Goal: Information Seeking & Learning: Learn about a topic

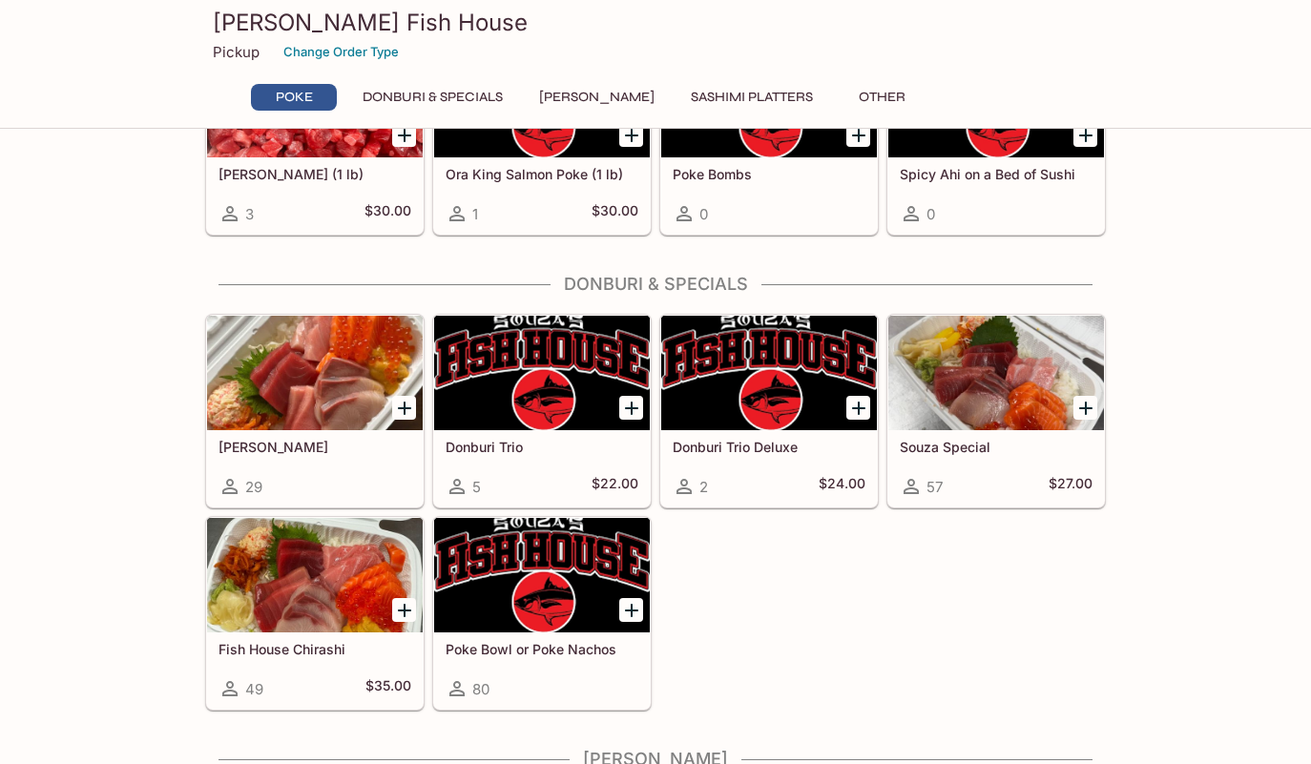
scroll to position [286, 0]
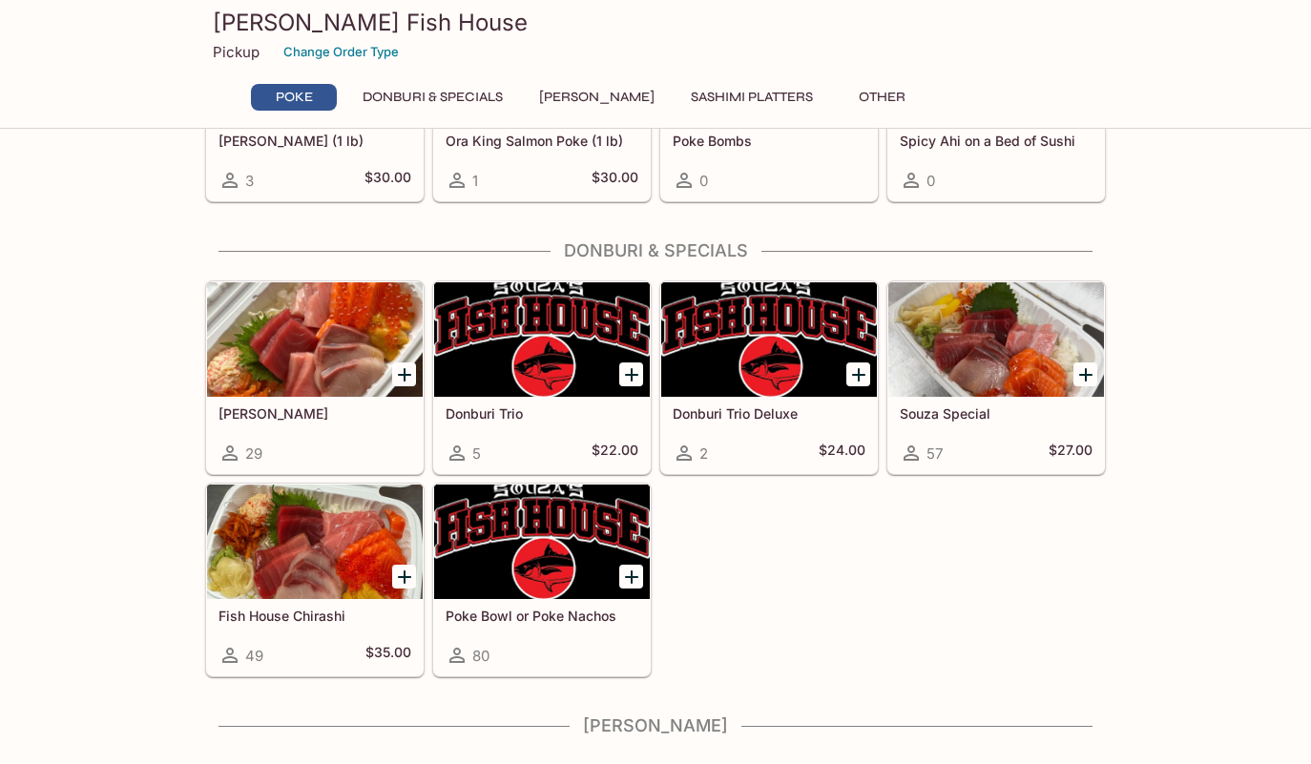
click at [620, 571] on icon "Add Poke Bowl or Poke Nachos" at bounding box center [631, 577] width 23 height 23
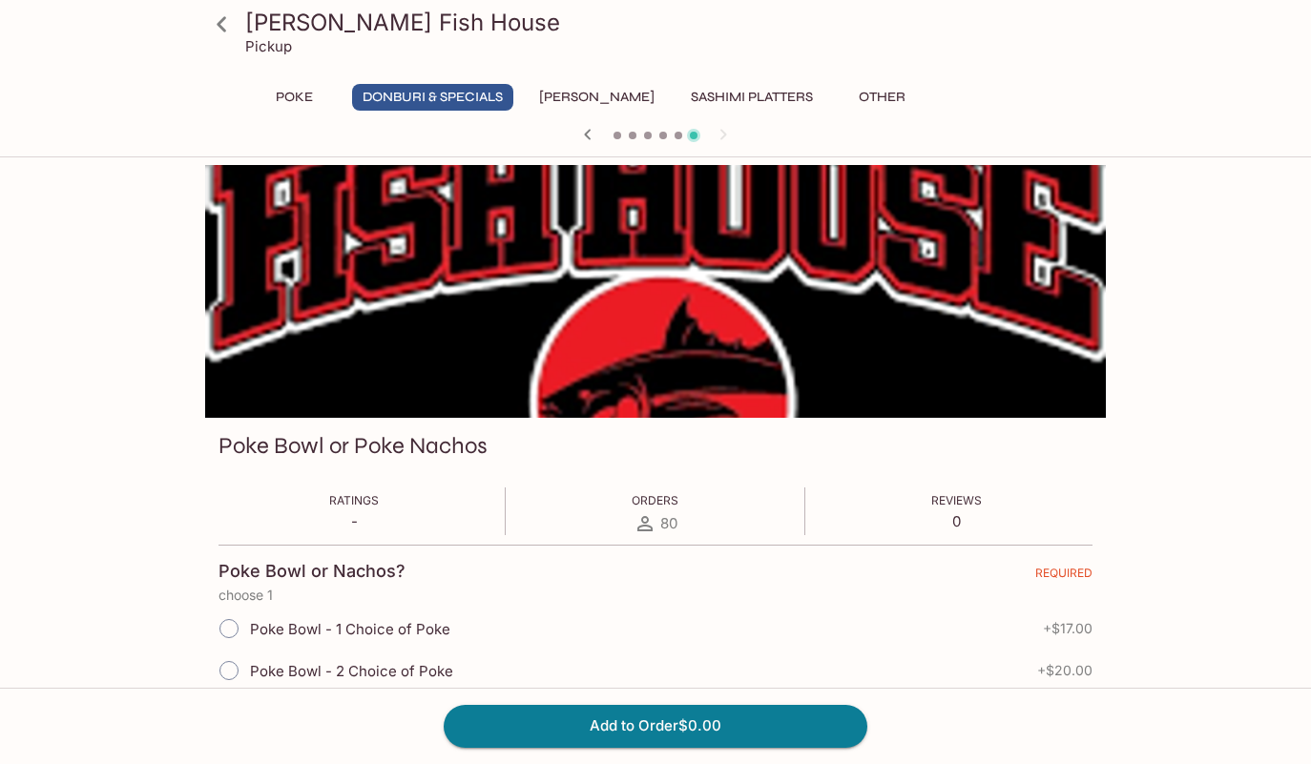
click at [468, 102] on button "Donburi & Specials" at bounding box center [432, 97] width 161 height 27
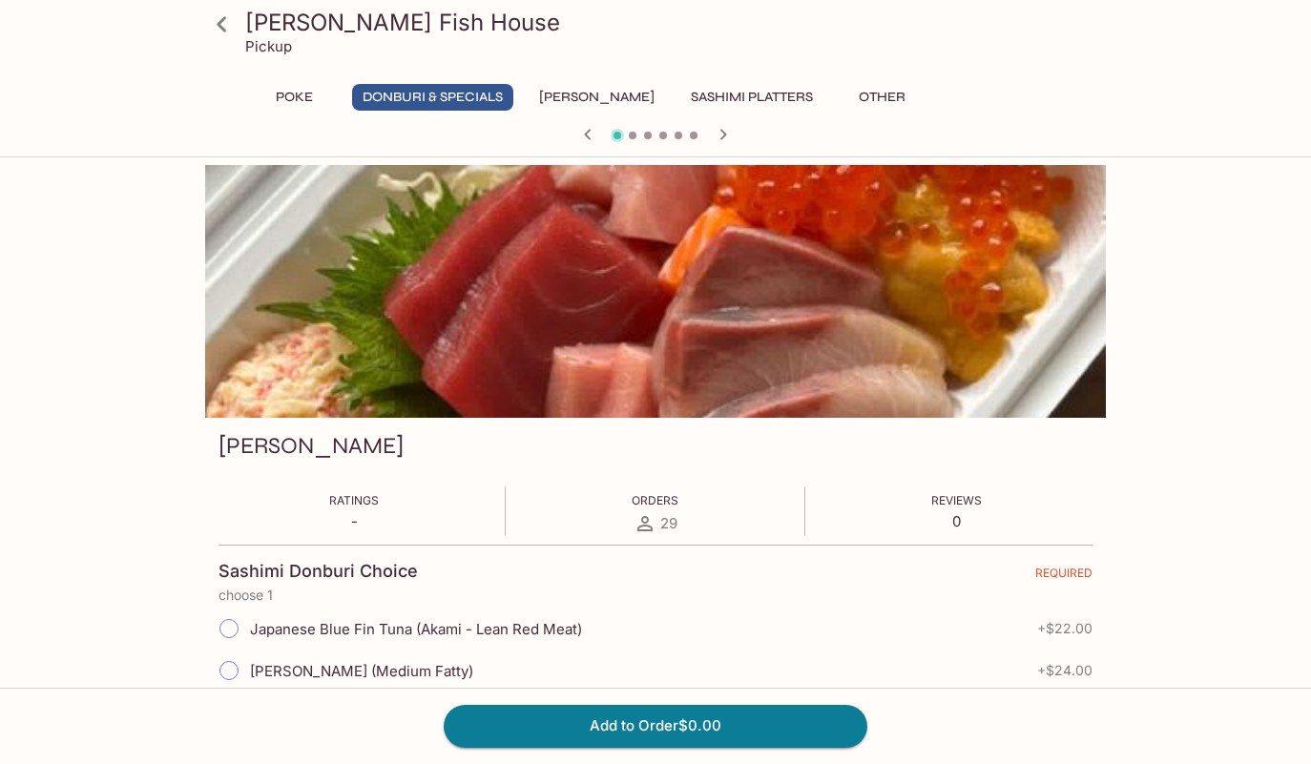
click at [226, 34] on icon at bounding box center [221, 24] width 33 height 33
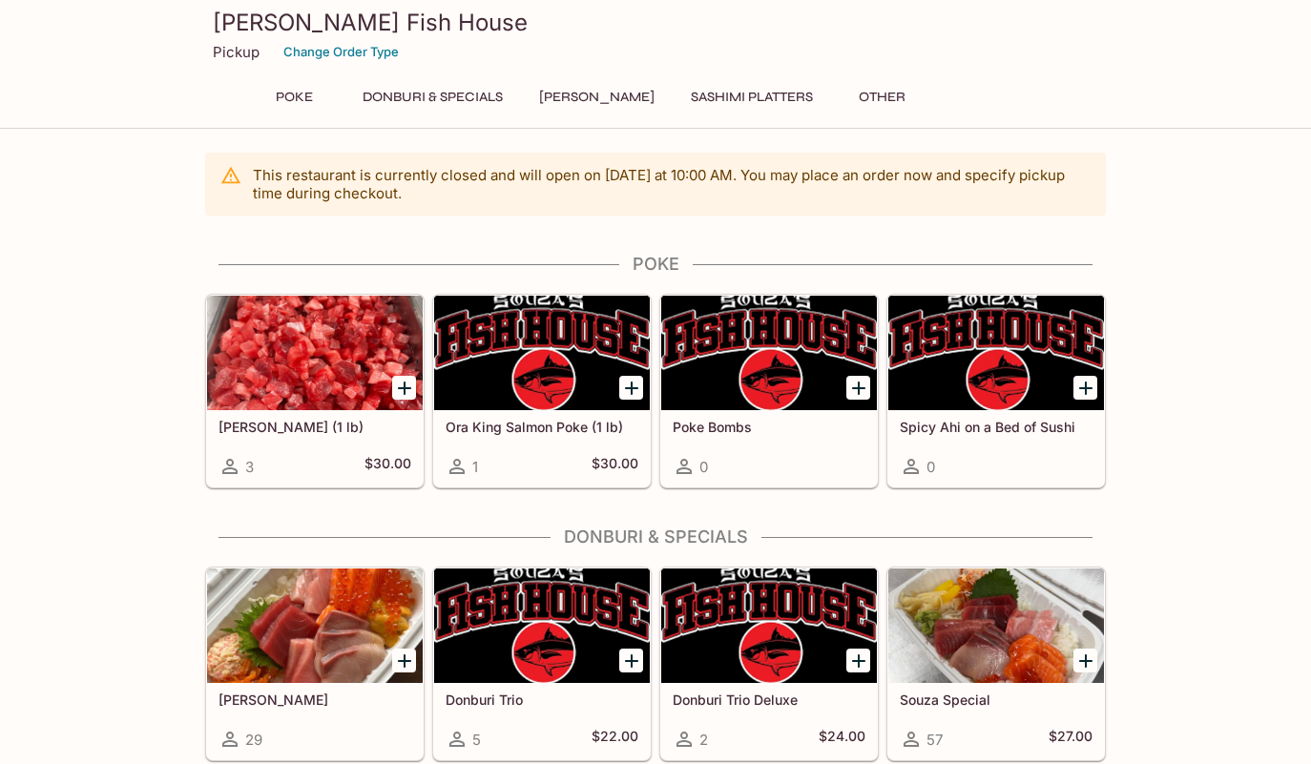
click at [826, 355] on div at bounding box center [769, 353] width 216 height 114
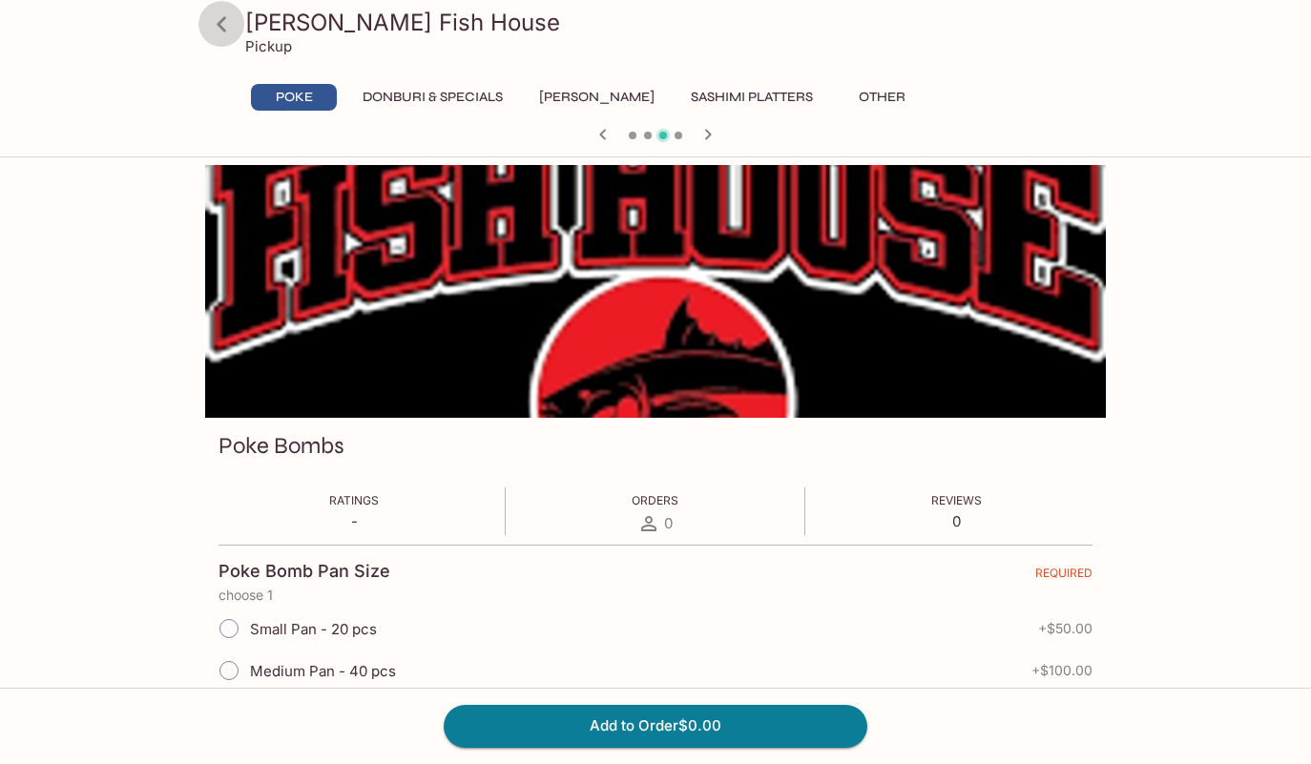
click at [223, 25] on icon at bounding box center [221, 24] width 33 height 33
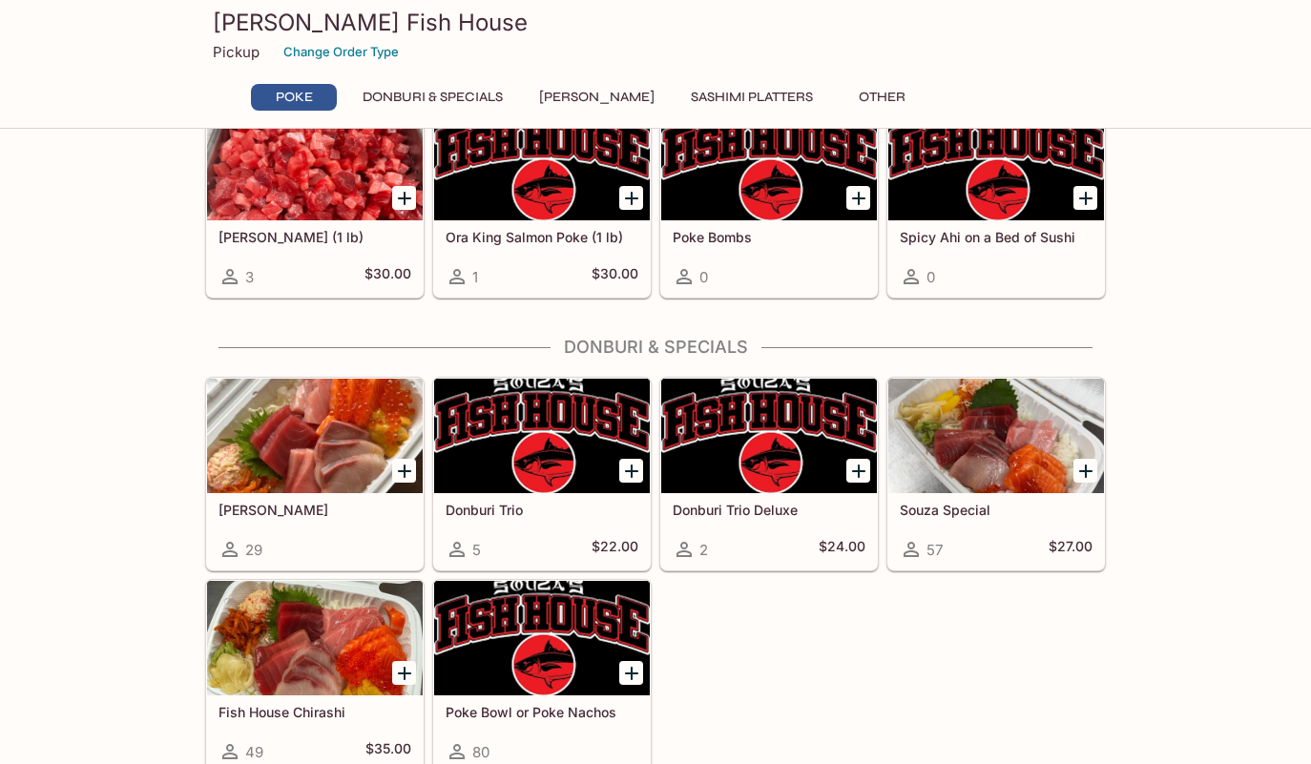
scroll to position [191, 0]
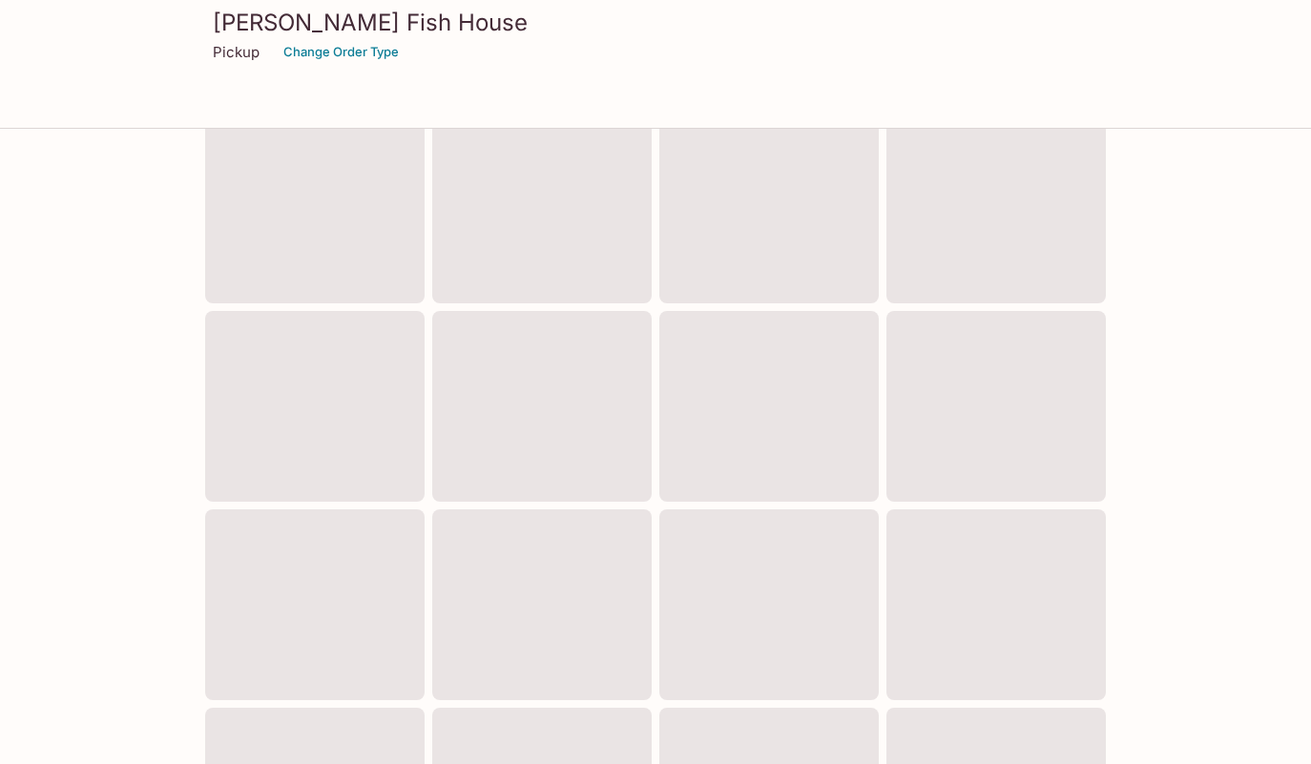
scroll to position [279, 0]
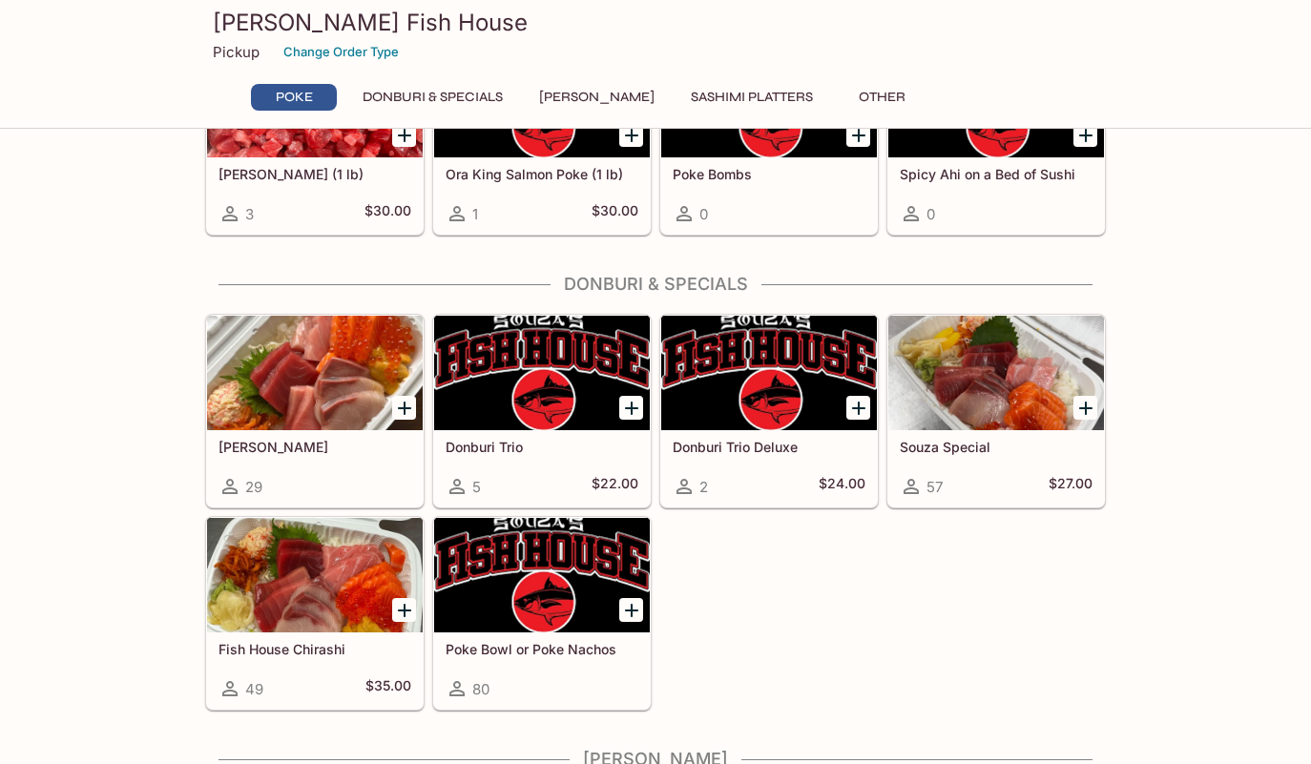
scroll to position [286, 0]
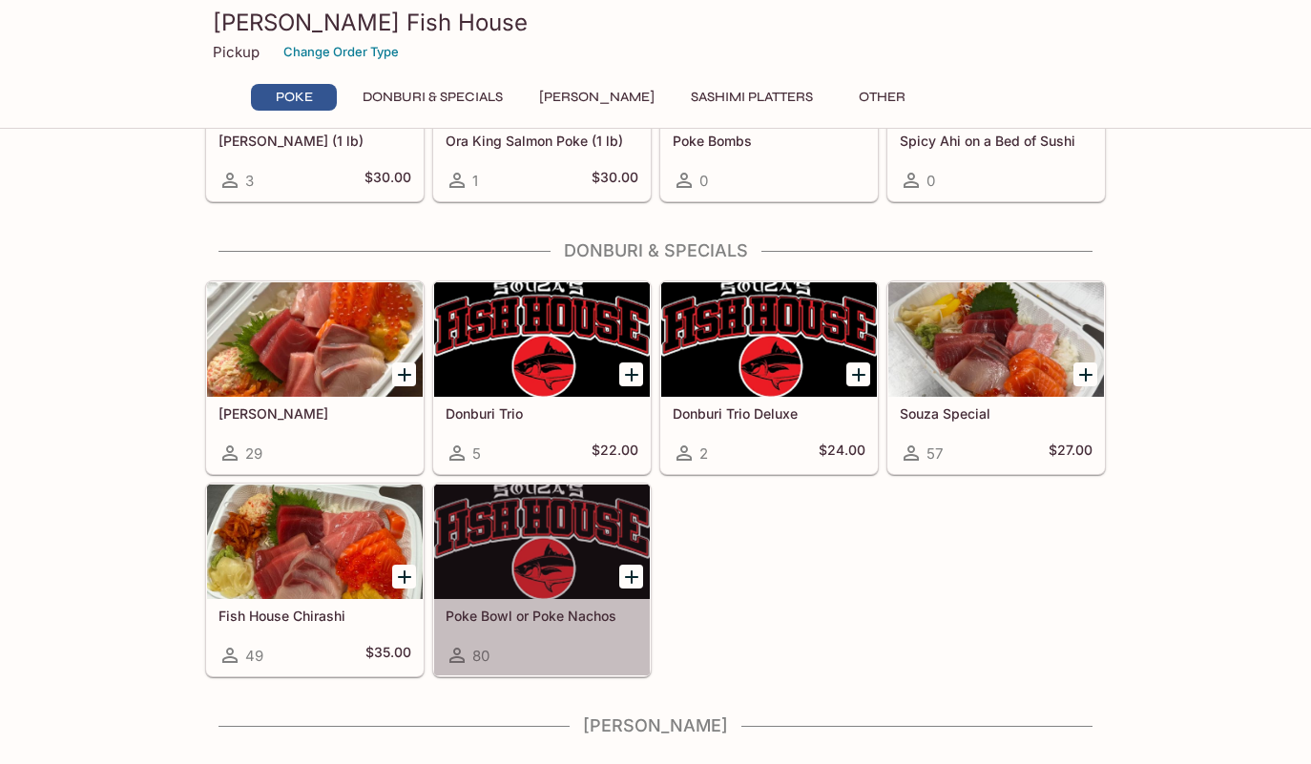
click at [614, 556] on div at bounding box center [542, 542] width 216 height 114
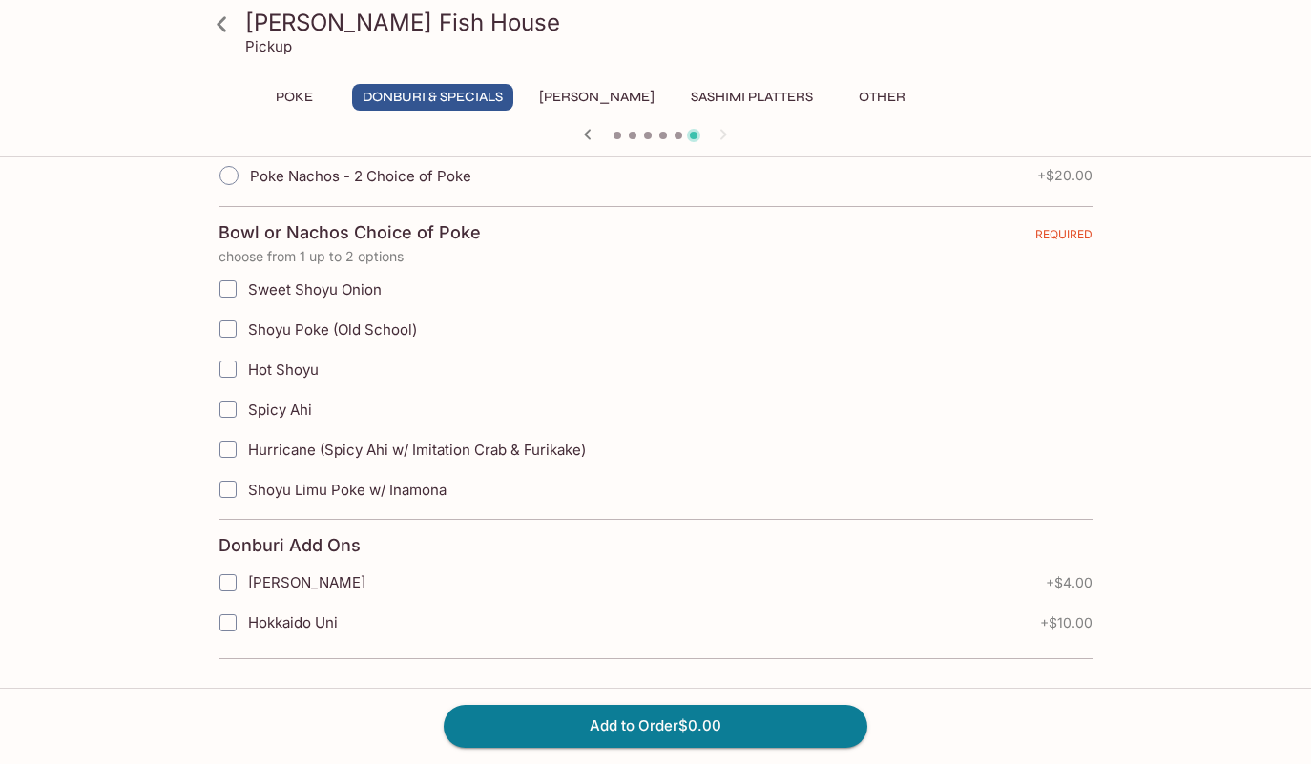
scroll to position [7, 0]
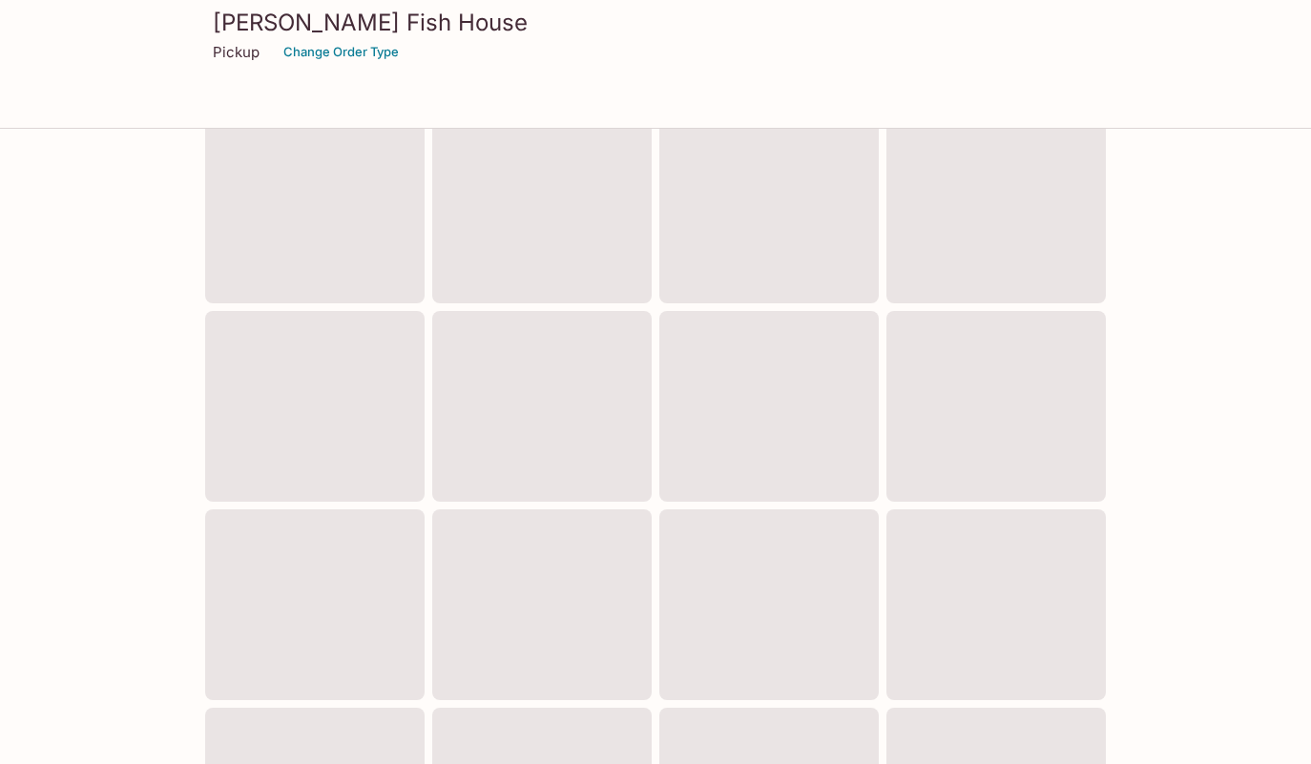
scroll to position [279, 0]
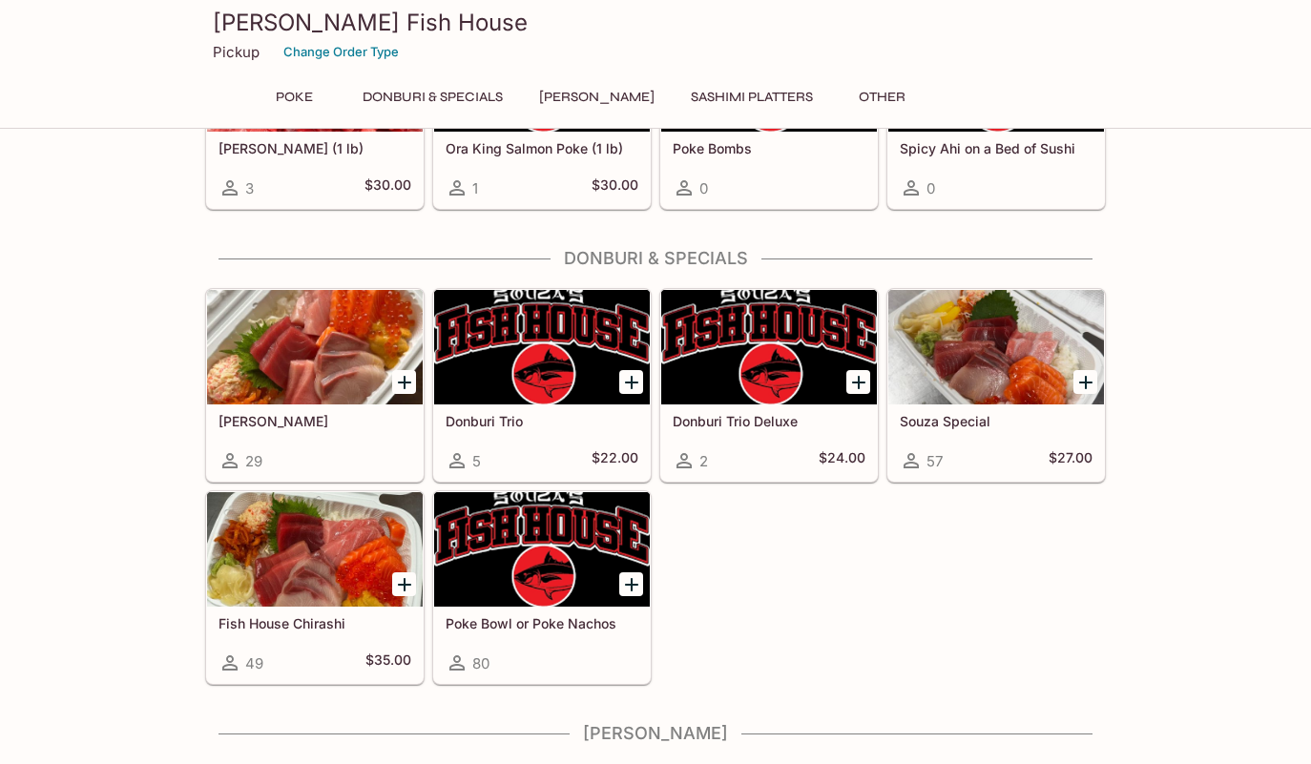
click at [583, 370] on div at bounding box center [542, 347] width 216 height 114
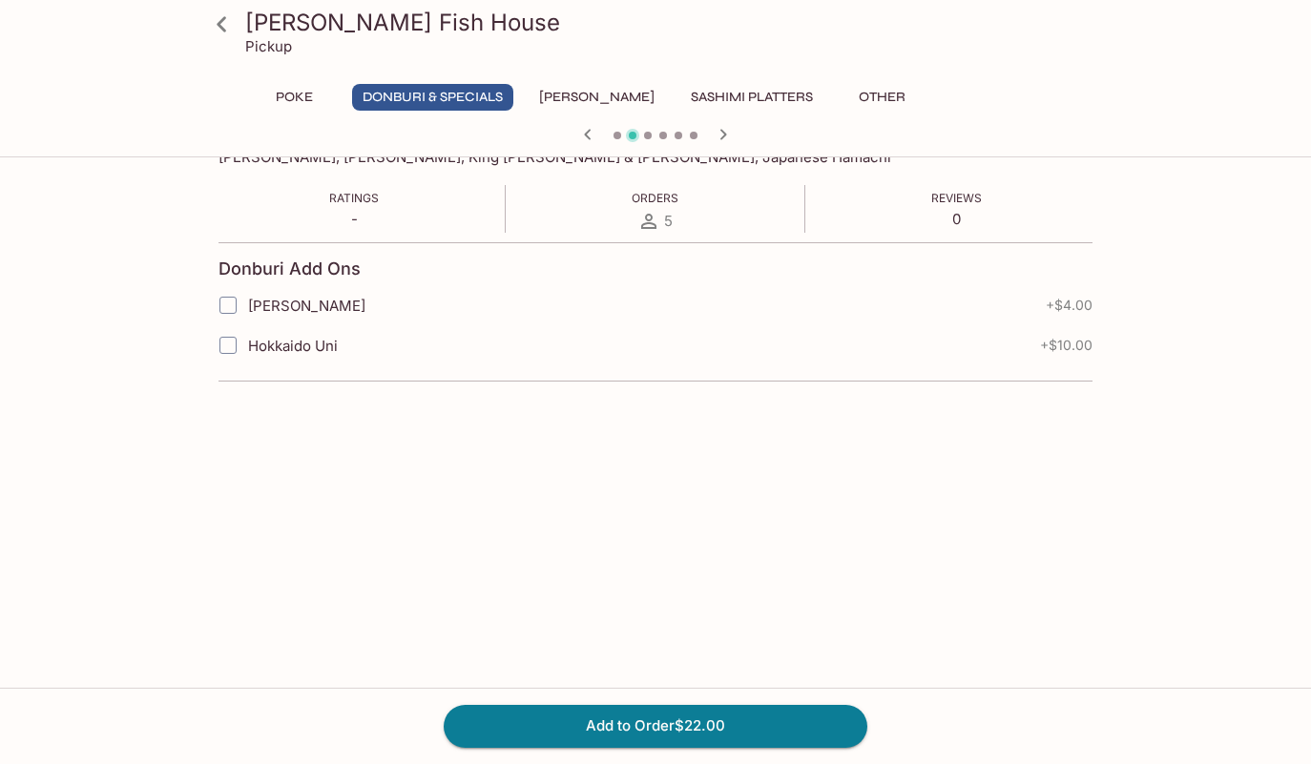
scroll to position [135, 0]
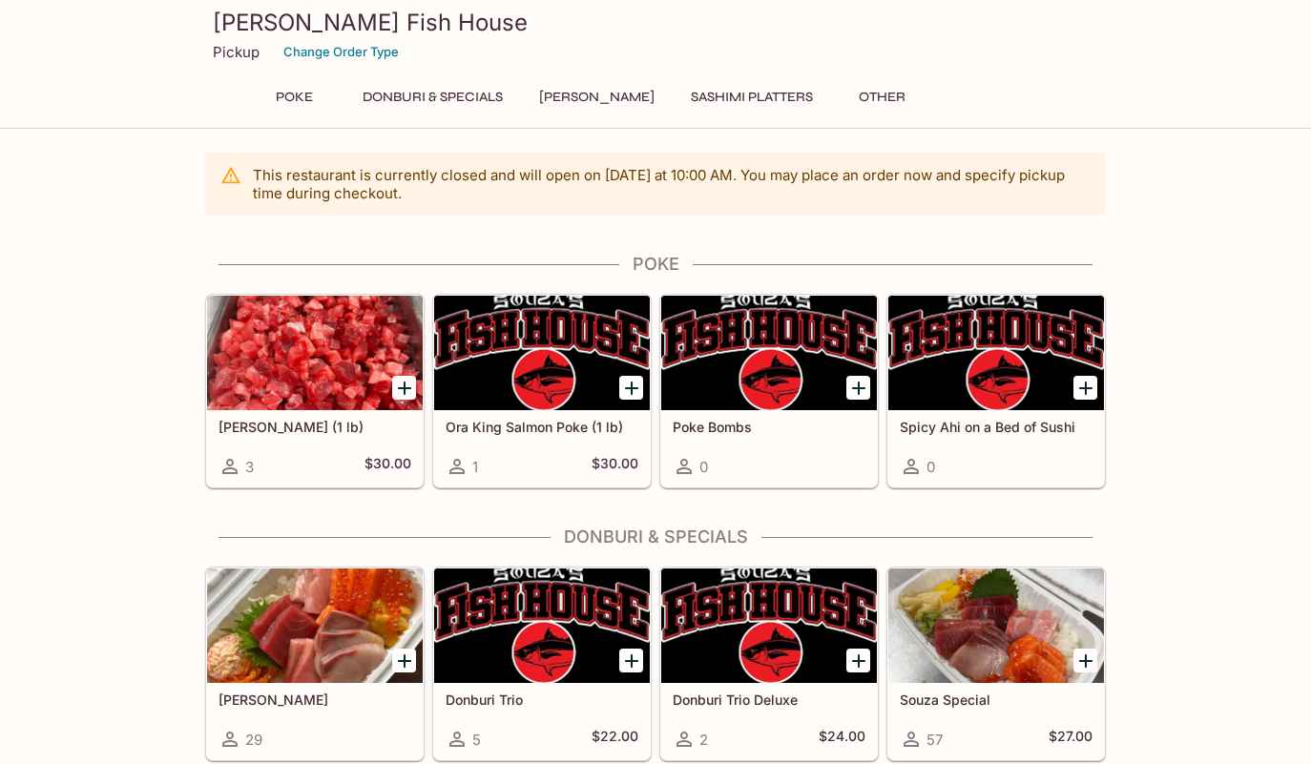
click at [1013, 397] on div at bounding box center [996, 353] width 216 height 114
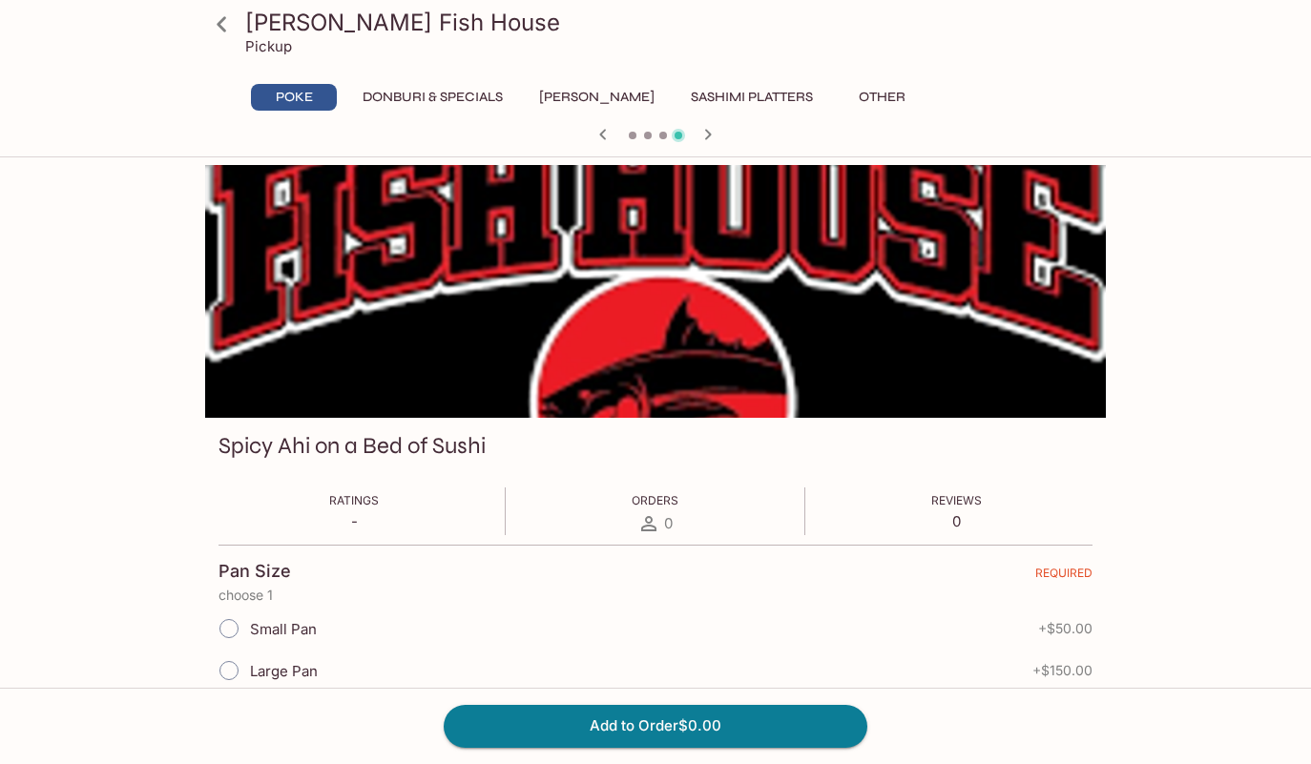
click at [217, 23] on icon at bounding box center [221, 24] width 33 height 33
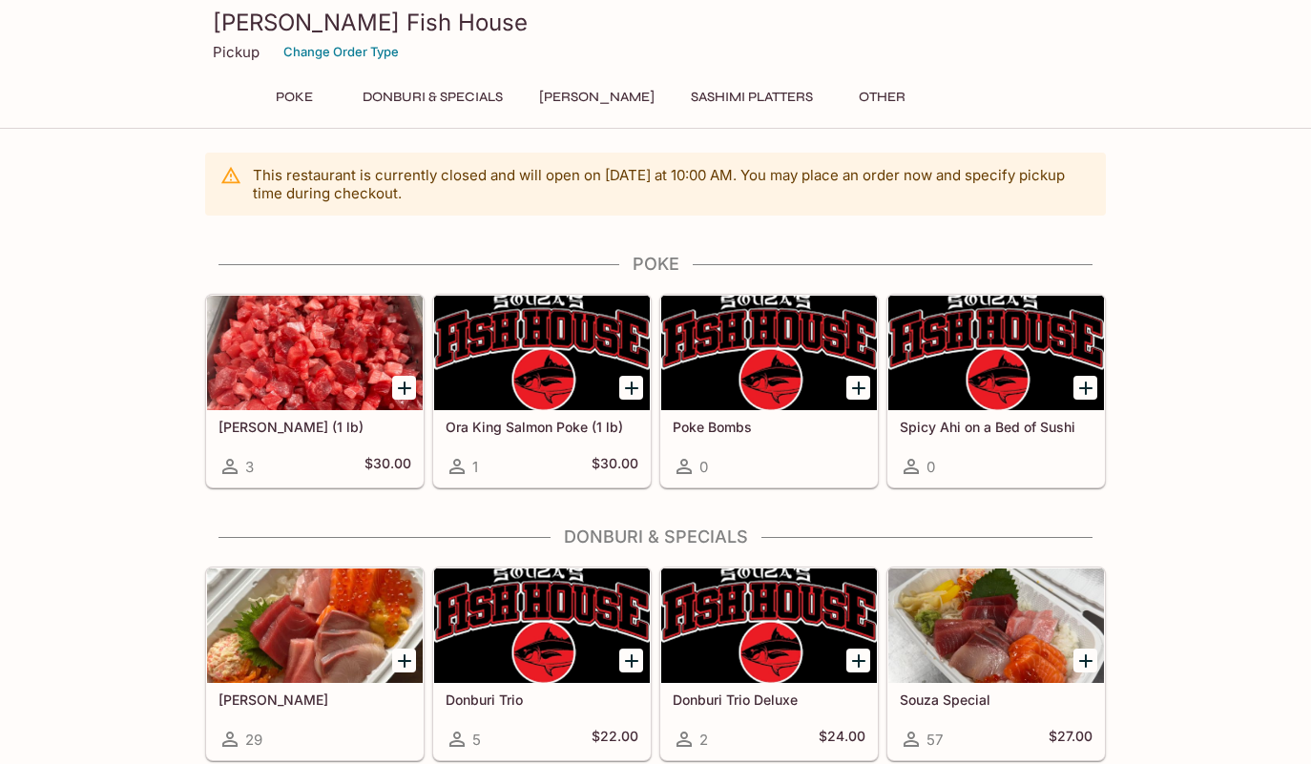
click at [312, 98] on button "Poke" at bounding box center [294, 97] width 86 height 27
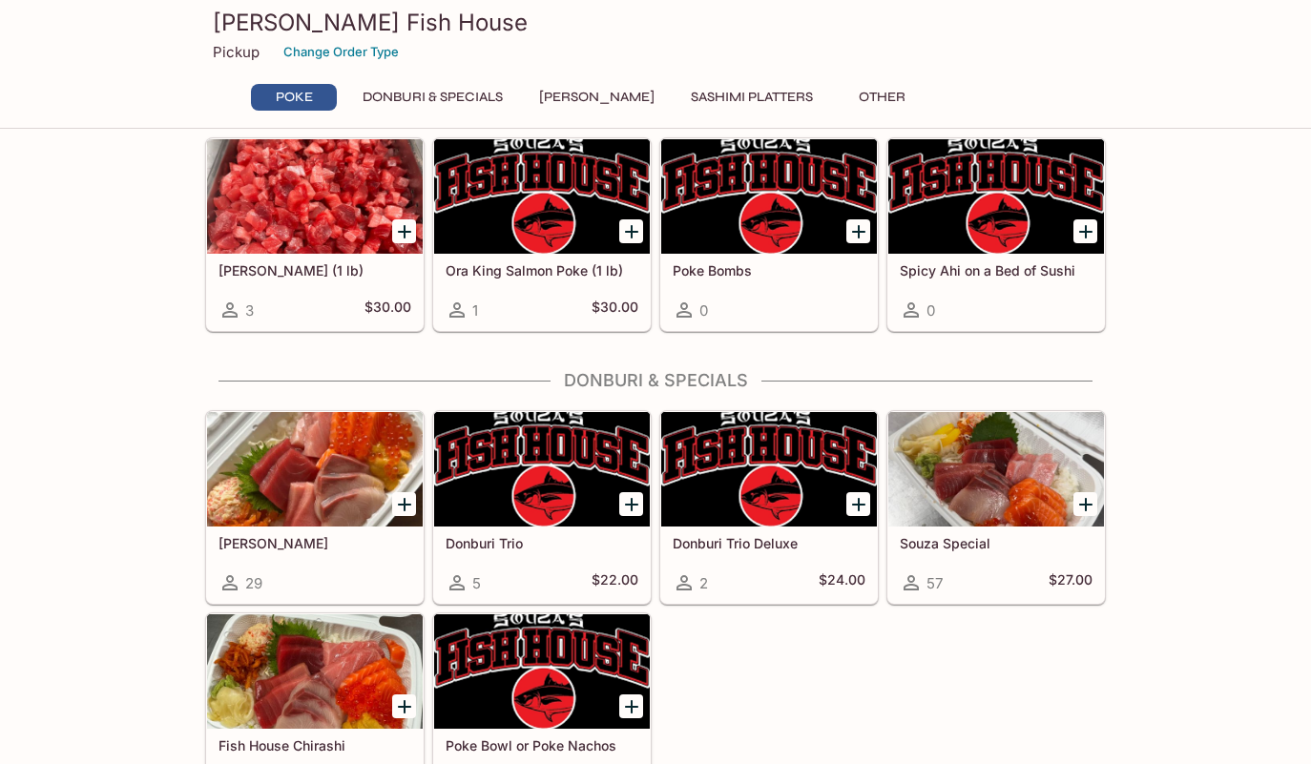
scroll to position [378, 0]
